Goal: Communication & Community: Answer question/provide support

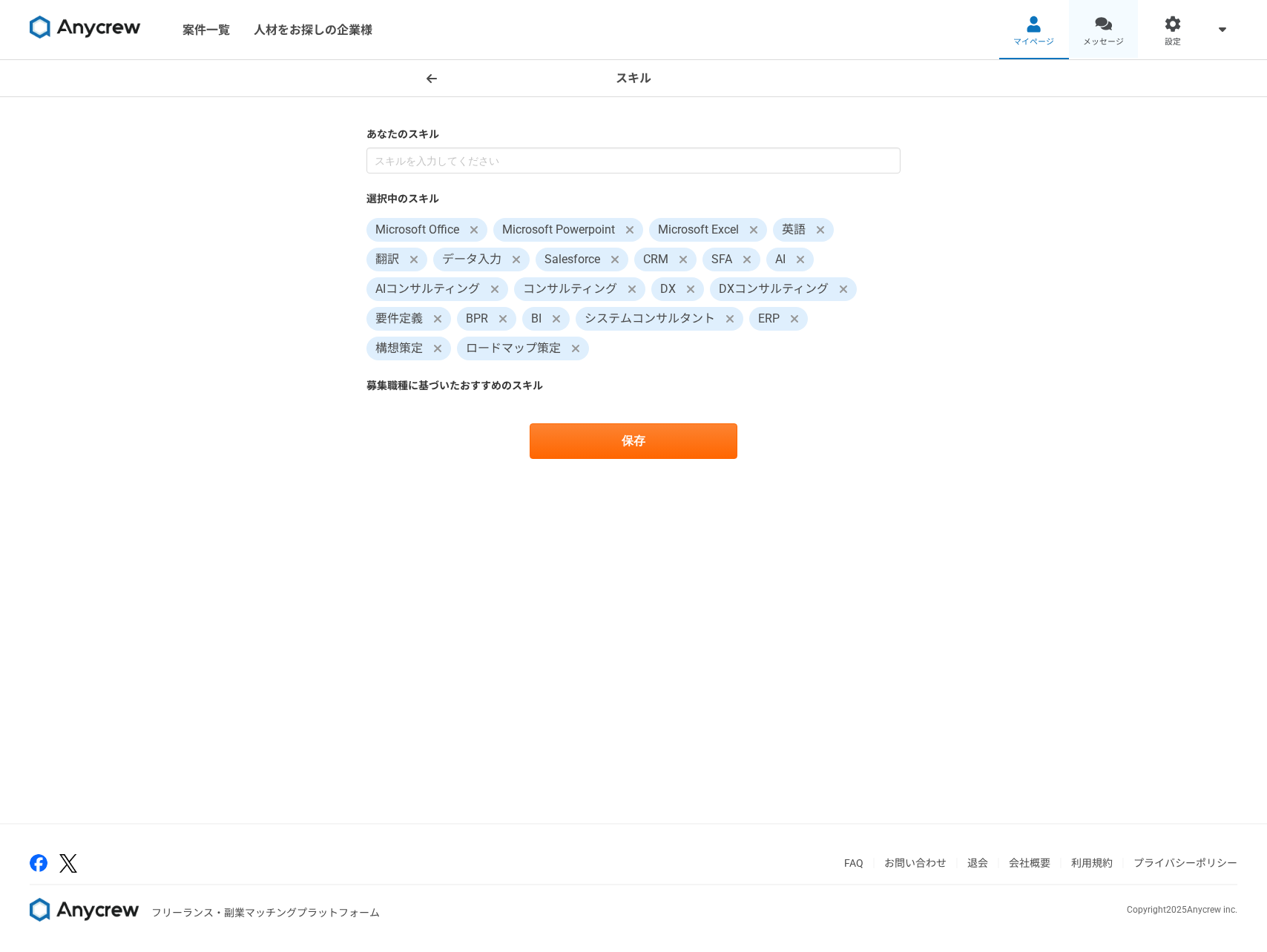
click at [1121, 48] on link "メッセージ" at bounding box center [1103, 30] width 70 height 59
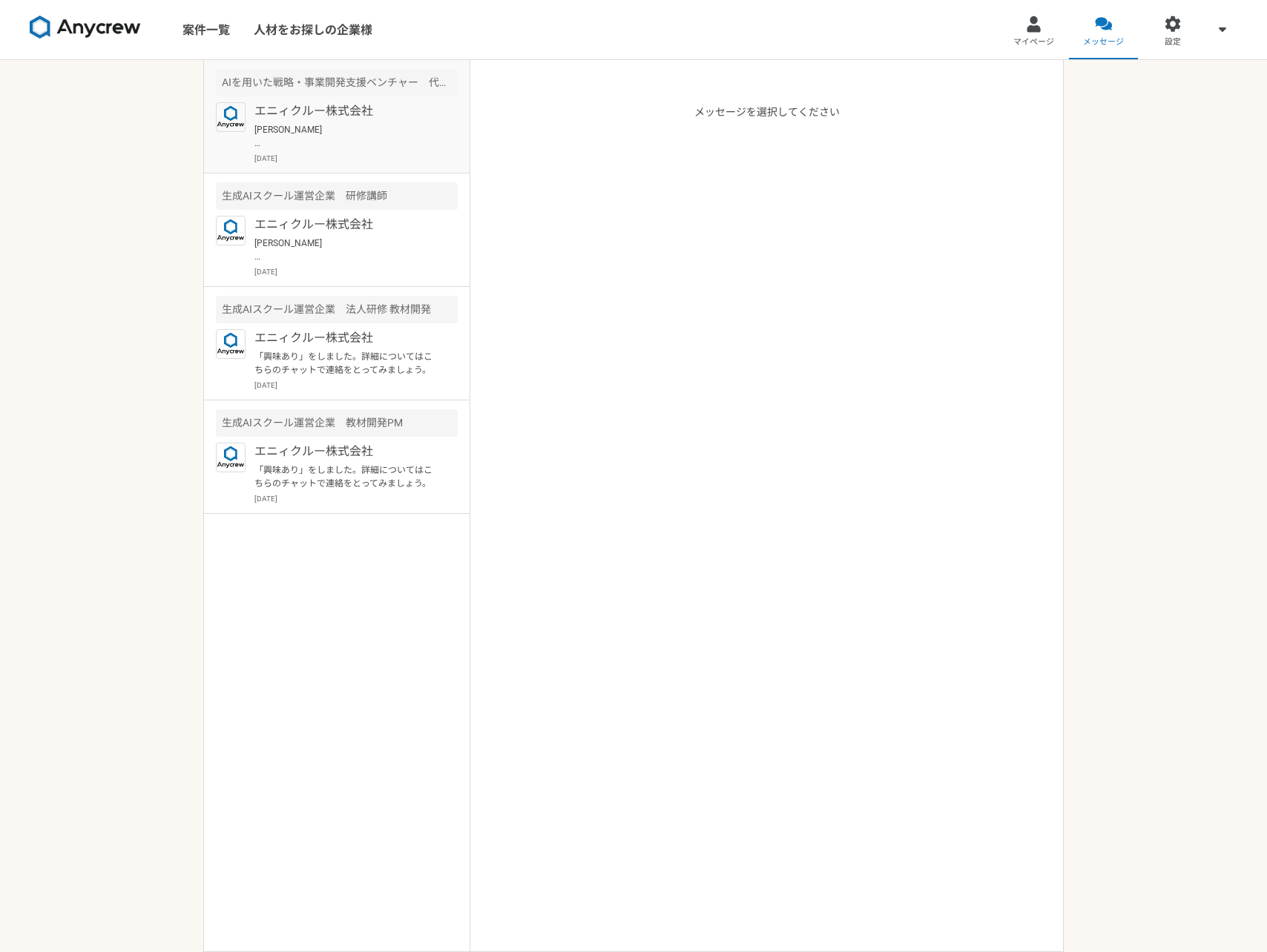
click at [359, 128] on p "[PERSON_NAME] ご連絡いただきありがとうございます！ 承知いたしました。引き続きよろしくお願いいたします。 牛込" at bounding box center [346, 137] width 183 height 27
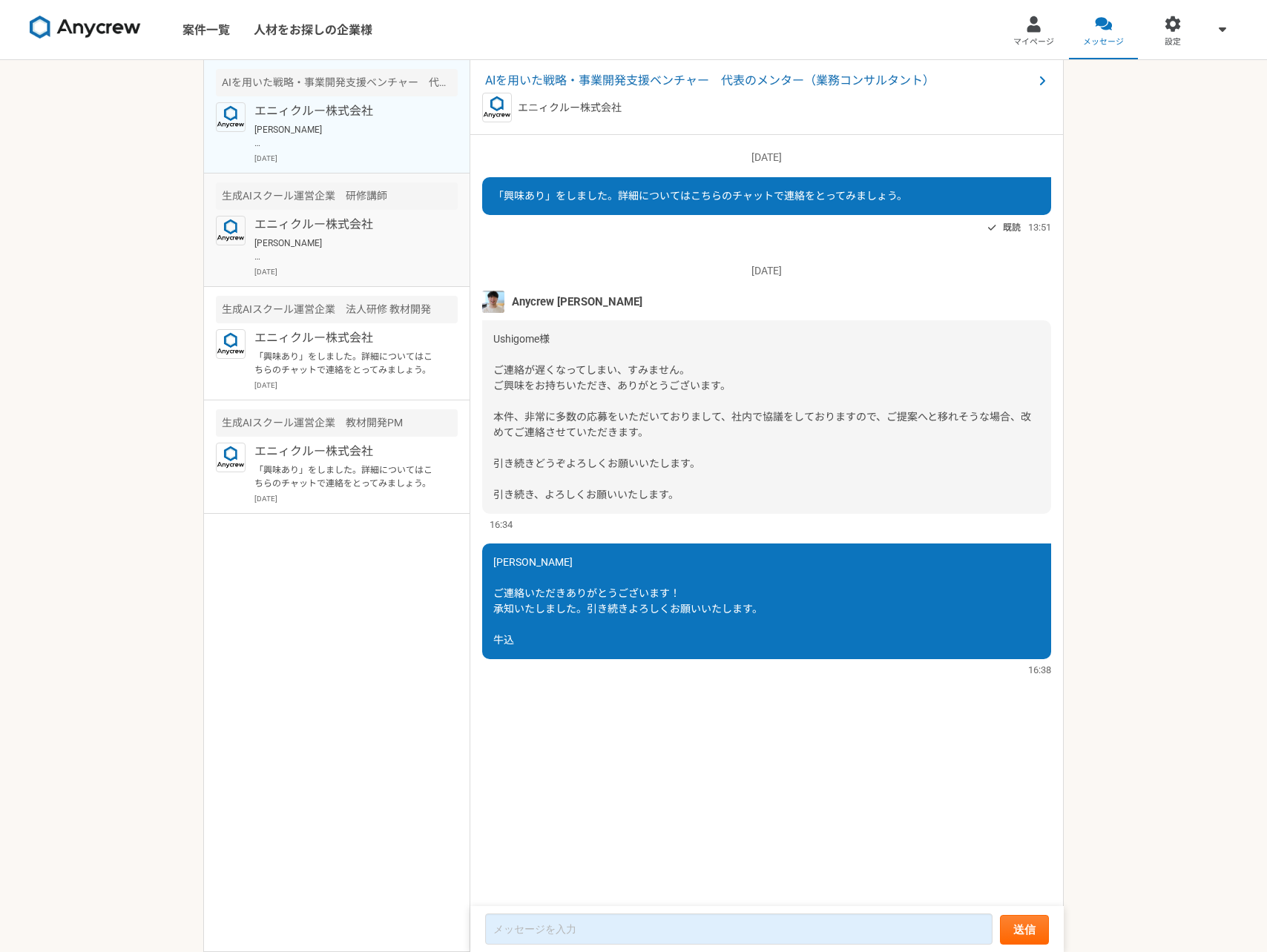
click at [369, 236] on p "[PERSON_NAME] ご調整いただきましてありがとうございます。[DATE]15:30から2会議よろしくお願いいたします。" at bounding box center [346, 250] width 183 height 27
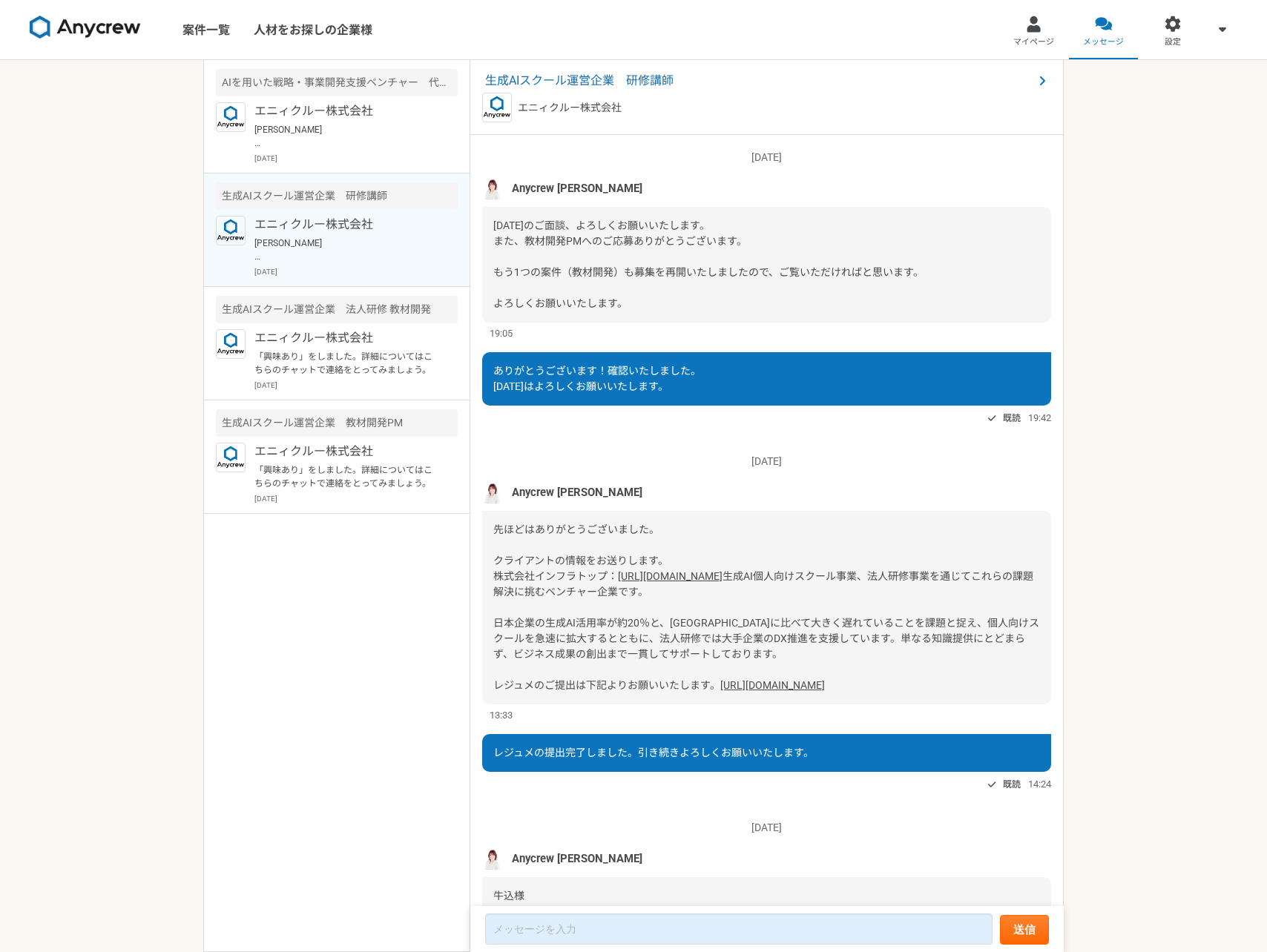
scroll to position [1407, 0]
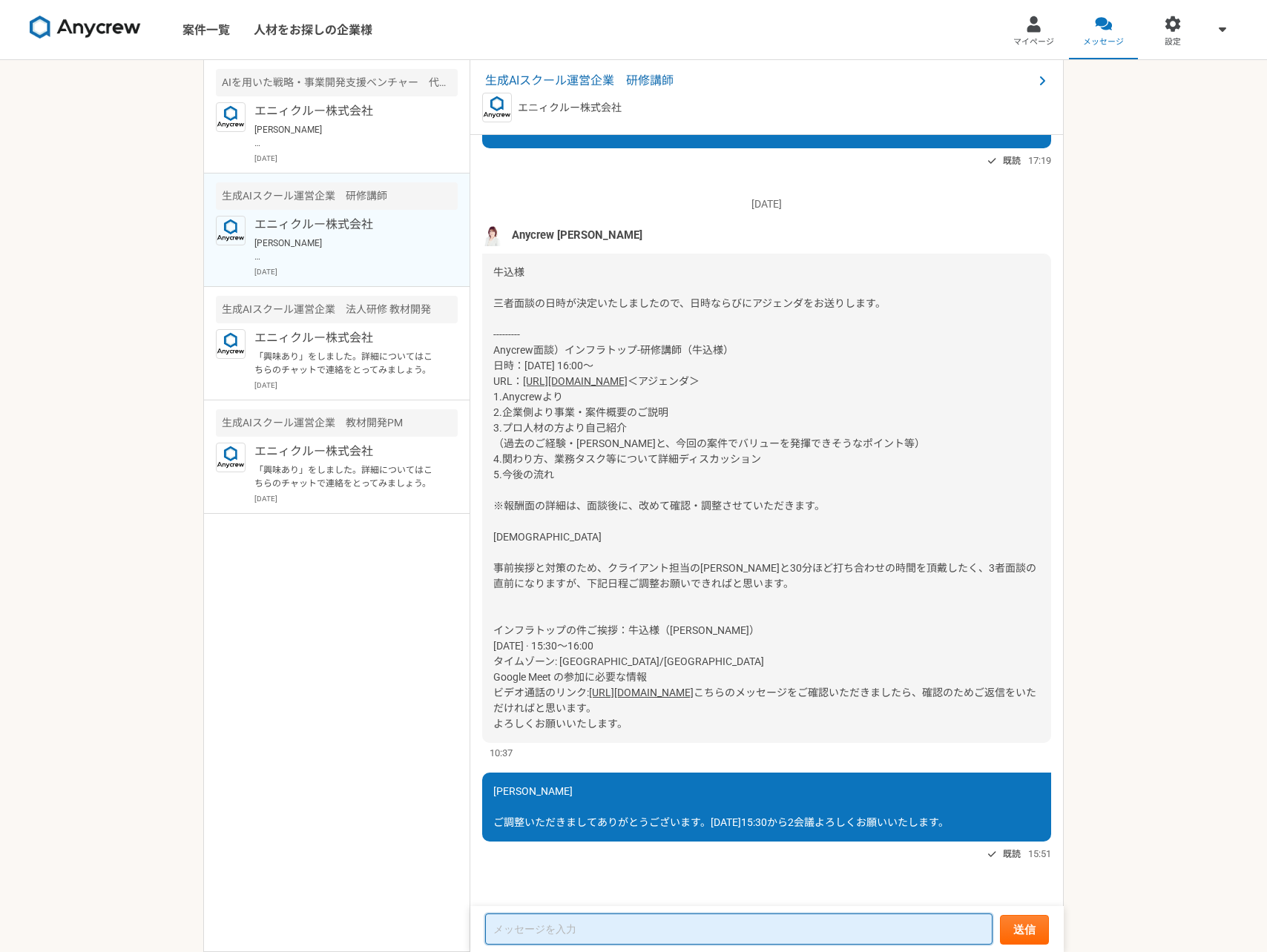
click at [698, 920] on textarea at bounding box center [739, 929] width 508 height 31
type textarea "[PERSON_NAME]、先週の会議の結果についてわかり次第ご共有いただけますと幸いです。"
click at [774, 921] on textarea "[PERSON_NAME]、先週の会議の結果についてわかり次第ご共有いただけますと幸いです。" at bounding box center [739, 930] width 508 height 30
click at [545, 934] on textarea "[PERSON_NAME]、先週の会議の結果についてわかり次第ご共有いただけますと幸いです。" at bounding box center [739, 930] width 508 height 30
type textarea "[PERSON_NAME]、先週の会議の結果についてわかり次第ご共有いただけますと幸いです。"
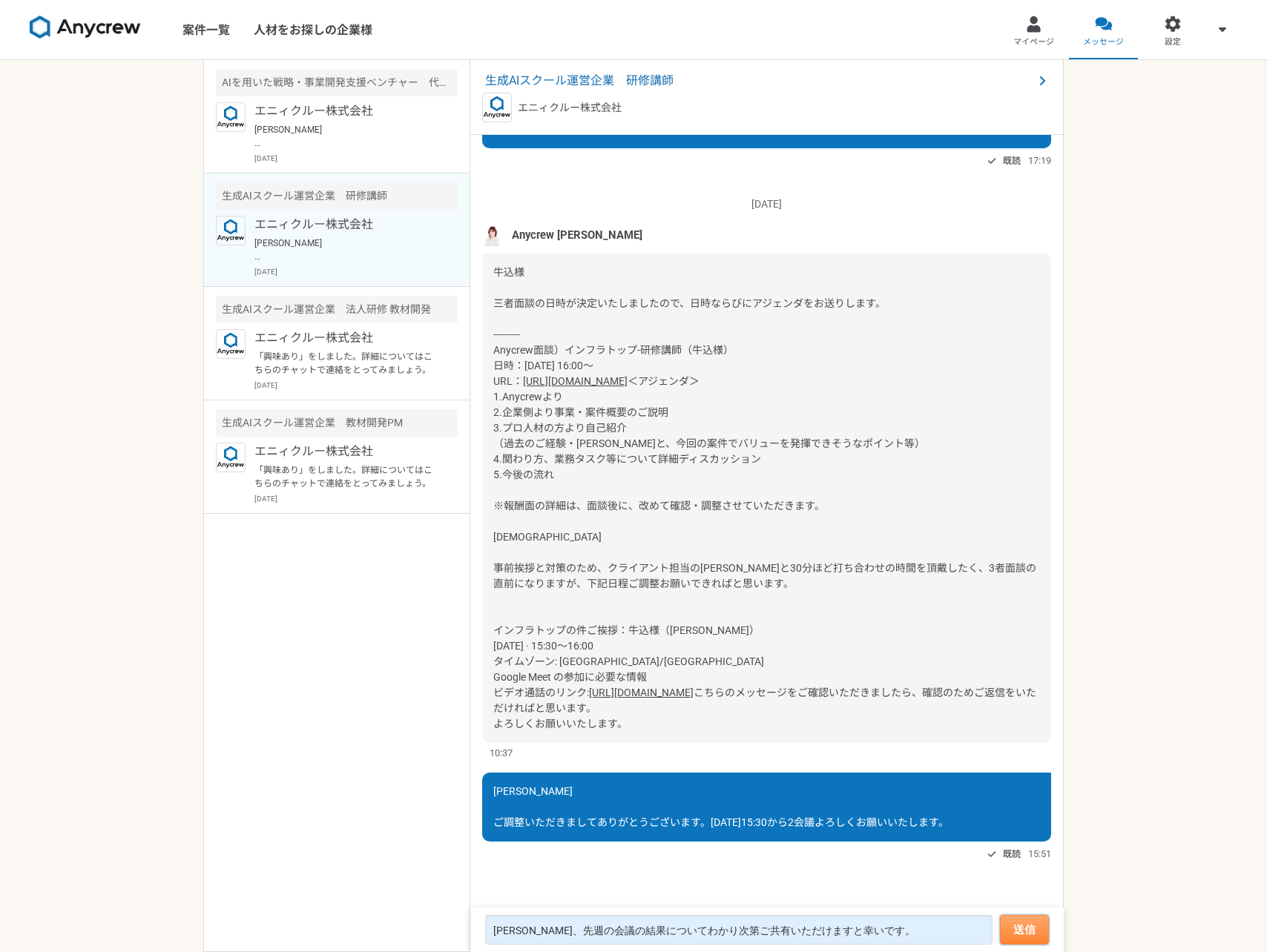
click at [1024, 937] on button "送信" at bounding box center [1024, 930] width 49 height 30
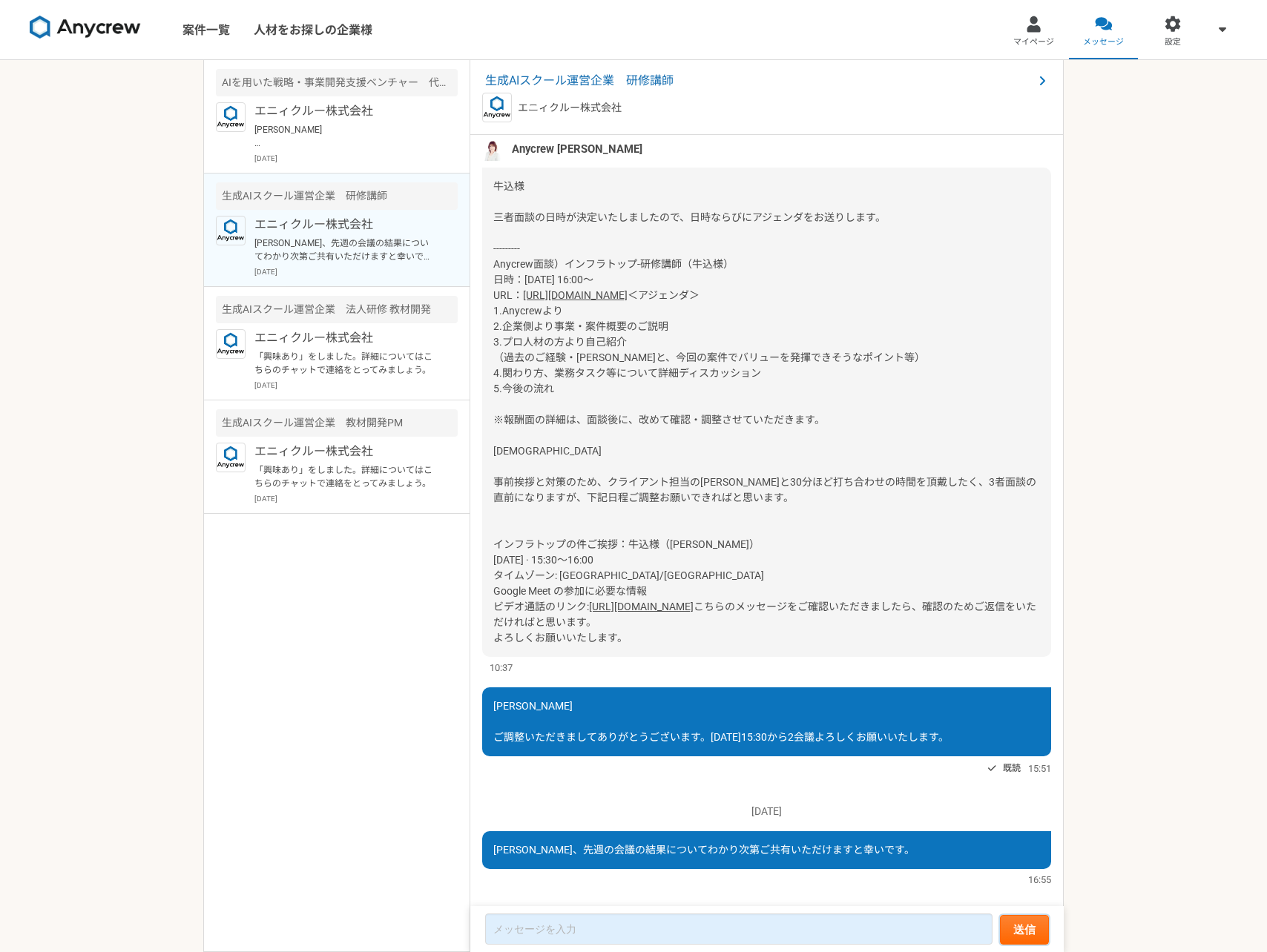
scroll to position [1124, 0]
